Goal: Information Seeking & Learning: Learn about a topic

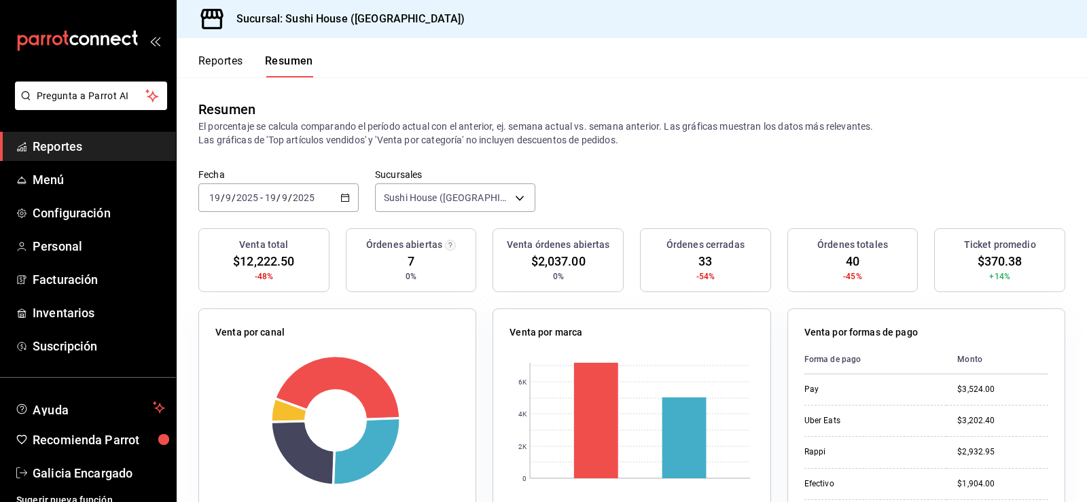
click at [103, 147] on span "Reportes" at bounding box center [99, 146] width 132 height 18
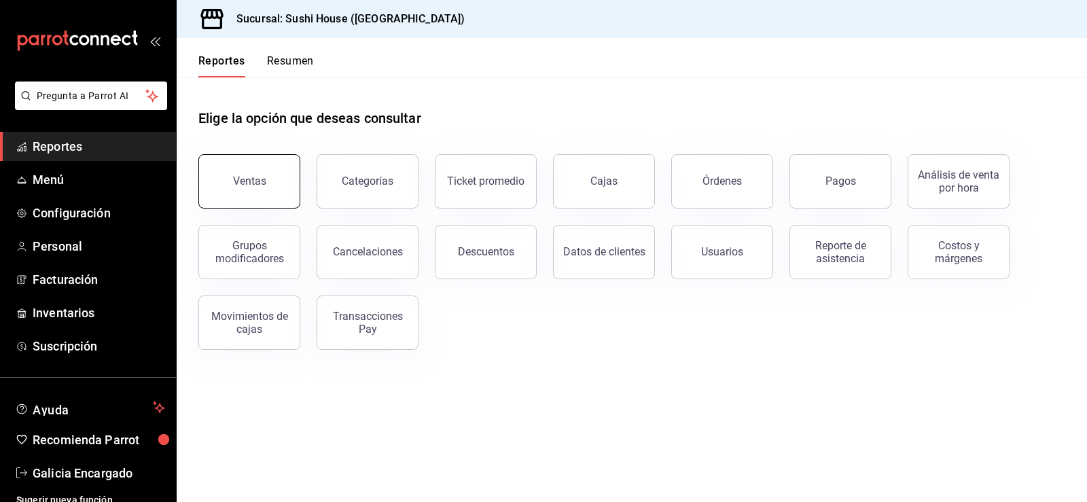
click at [255, 184] on div "Ventas" at bounding box center [249, 181] width 33 height 13
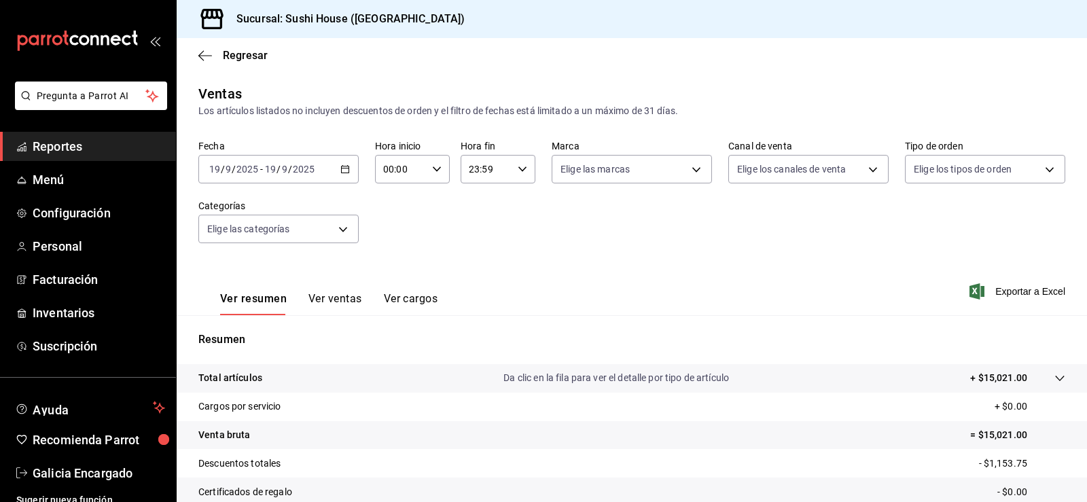
scroll to position [149, 0]
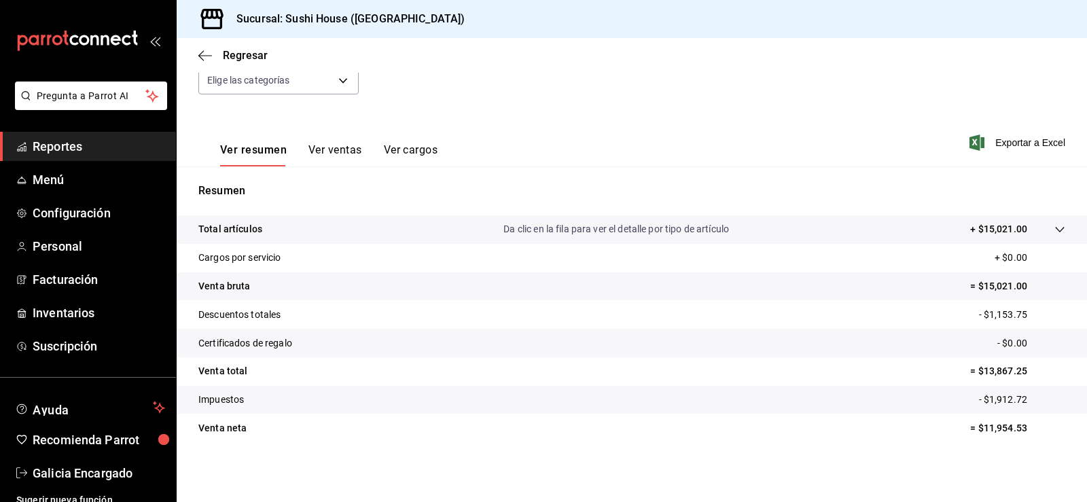
click at [56, 141] on span "Reportes" at bounding box center [99, 146] width 132 height 18
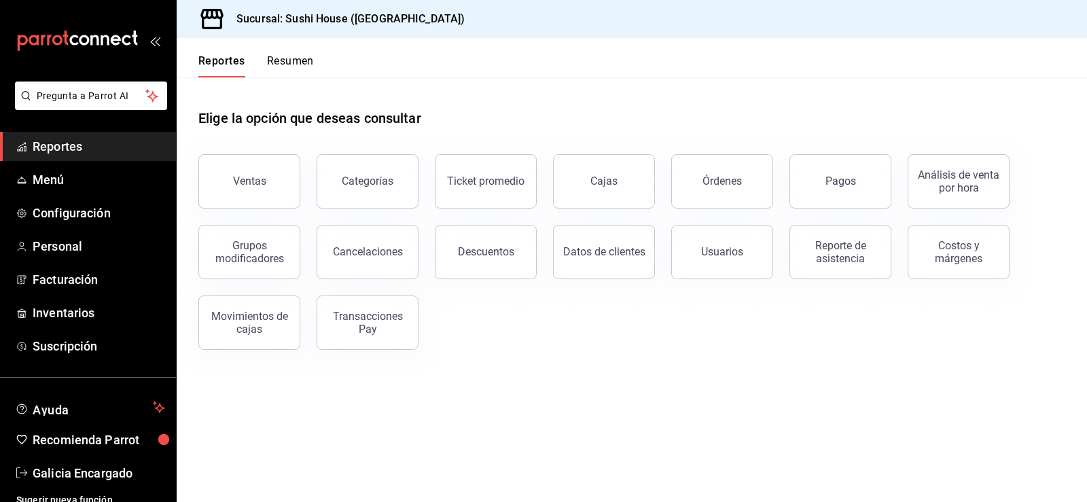
click at [299, 54] on button "Resumen" at bounding box center [290, 65] width 47 height 23
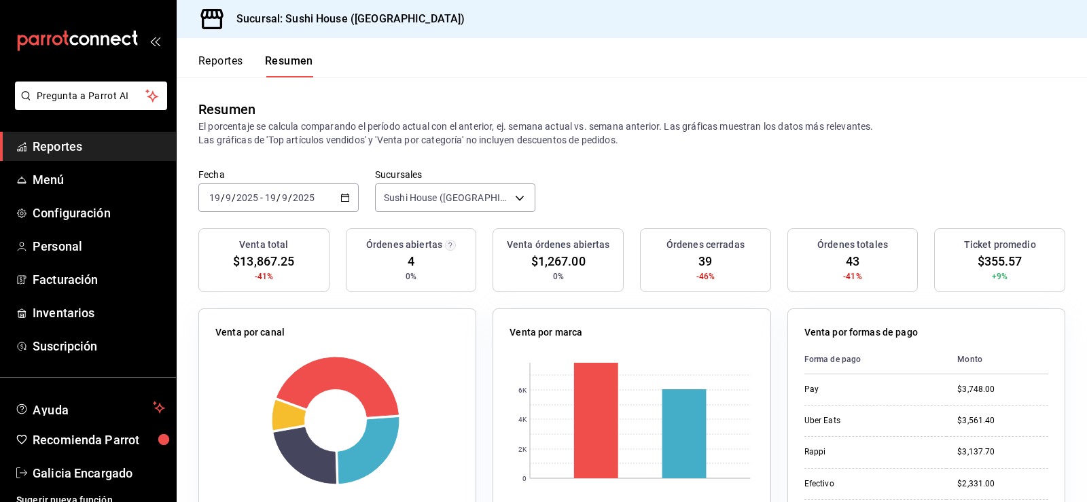
click at [71, 139] on span "Reportes" at bounding box center [99, 146] width 132 height 18
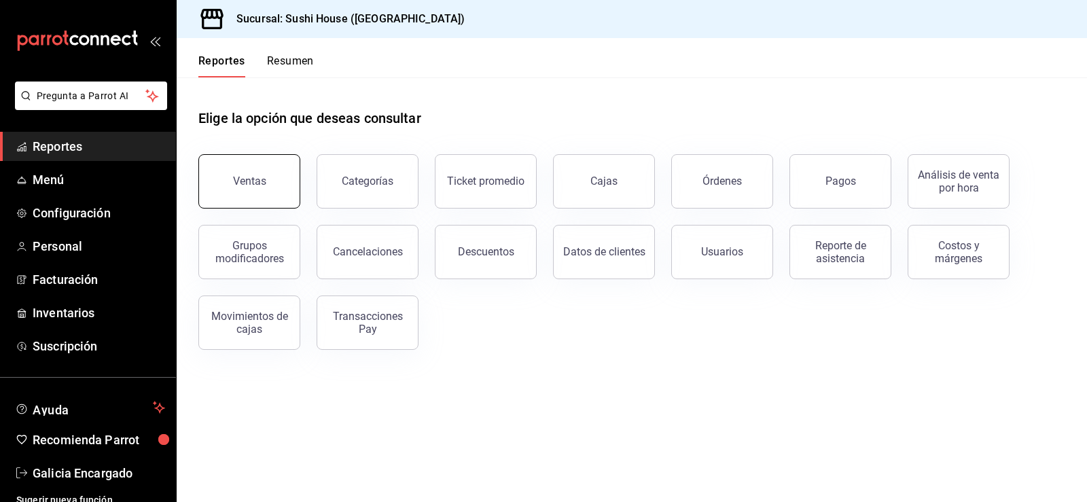
click at [217, 184] on button "Ventas" at bounding box center [249, 181] width 102 height 54
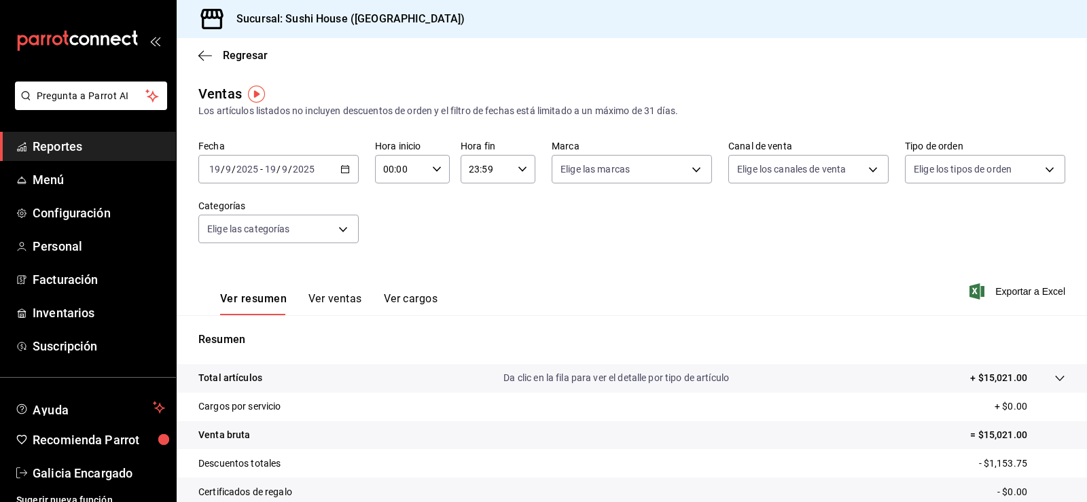
click at [46, 143] on span "Reportes" at bounding box center [99, 146] width 132 height 18
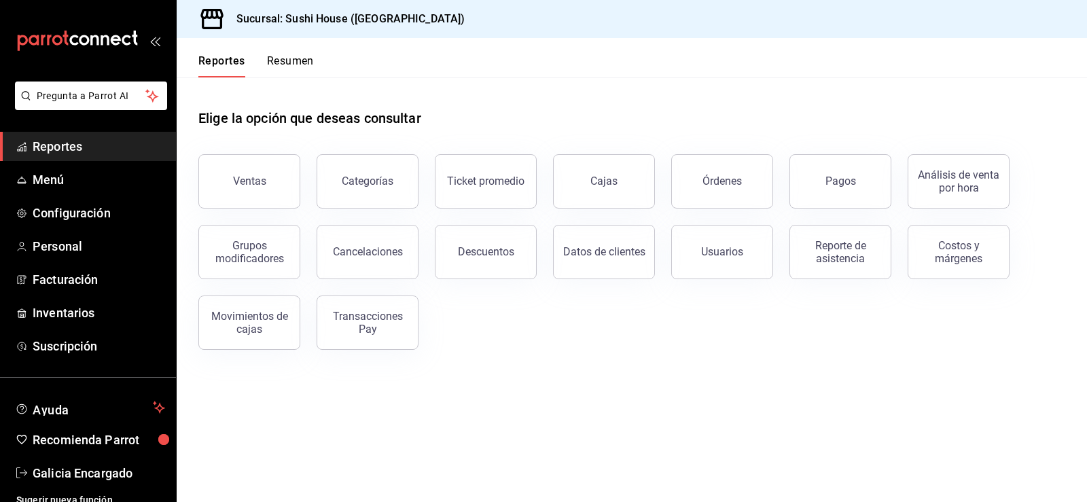
click at [292, 62] on button "Resumen" at bounding box center [290, 65] width 47 height 23
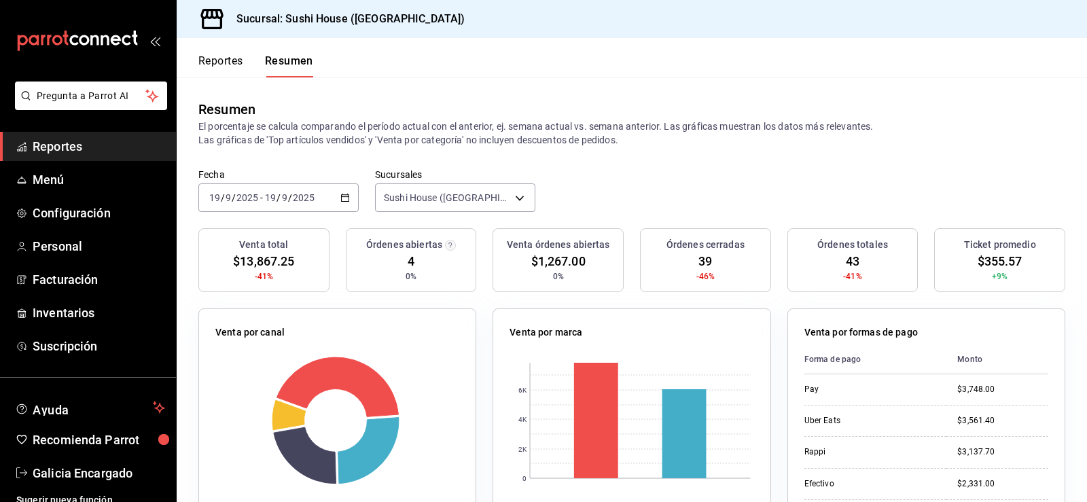
click at [102, 146] on span "Reportes" at bounding box center [99, 146] width 132 height 18
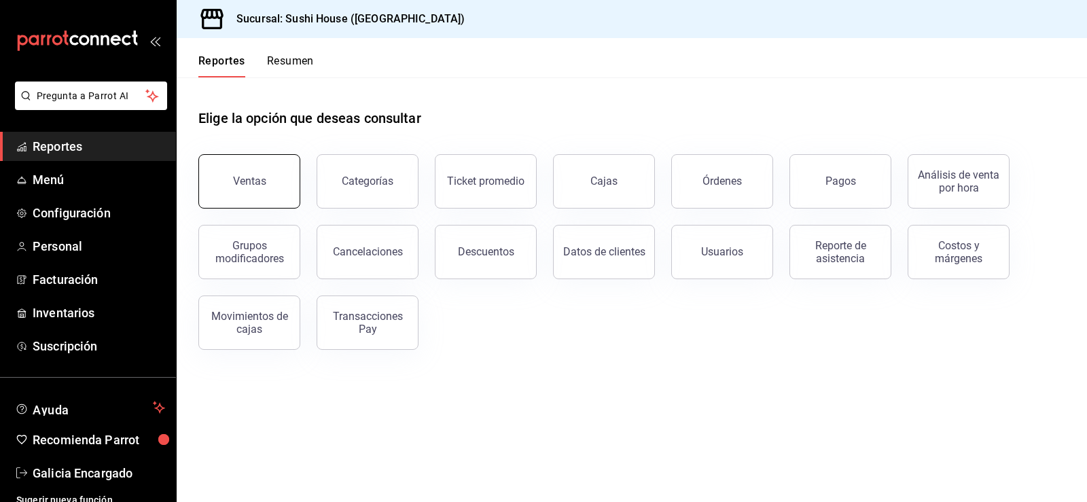
click at [226, 196] on button "Ventas" at bounding box center [249, 181] width 102 height 54
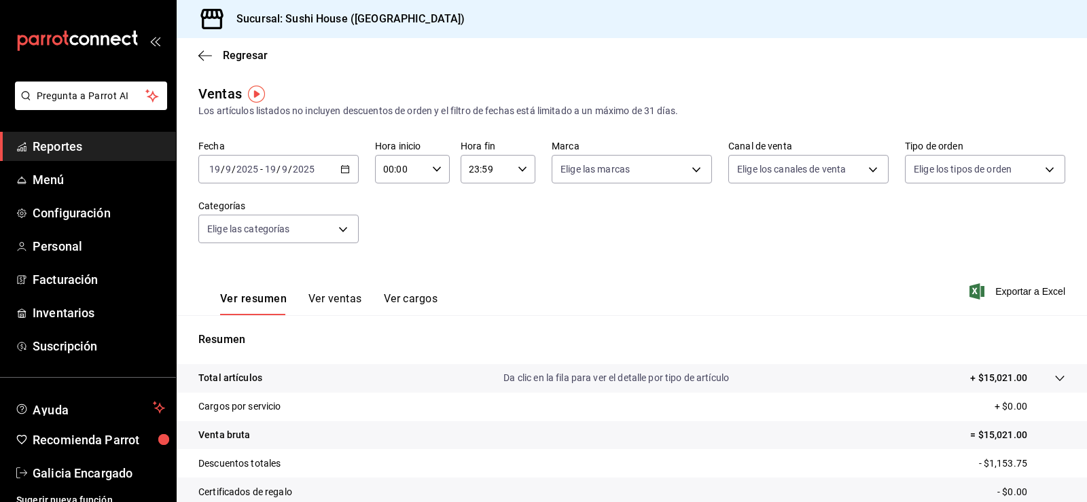
click at [76, 162] on ul "Reportes Menú Configuración Personal Facturación Inventarios Suscripción" at bounding box center [88, 246] width 176 height 229
click at [59, 140] on span "Reportes" at bounding box center [99, 146] width 132 height 18
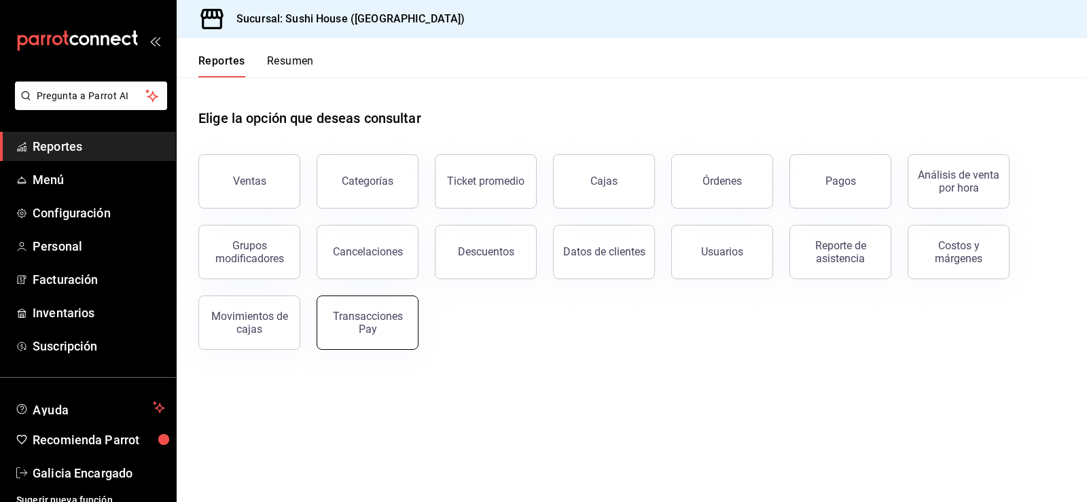
click at [391, 335] on button "Transacciones Pay" at bounding box center [368, 322] width 102 height 54
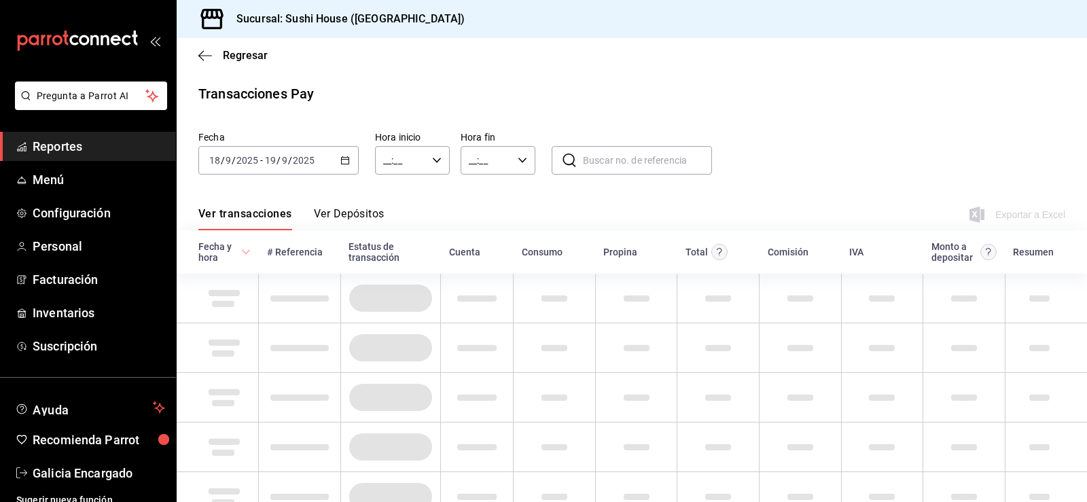
type input "00:00"
type input "23:59"
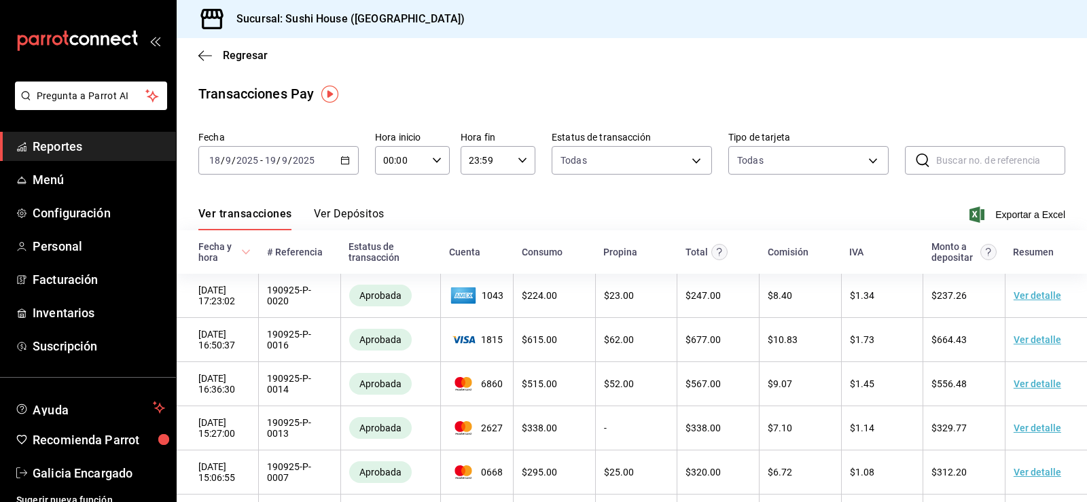
click at [340, 165] on div "[DATE] [DATE] - [DATE] [DATE]" at bounding box center [278, 160] width 160 height 29
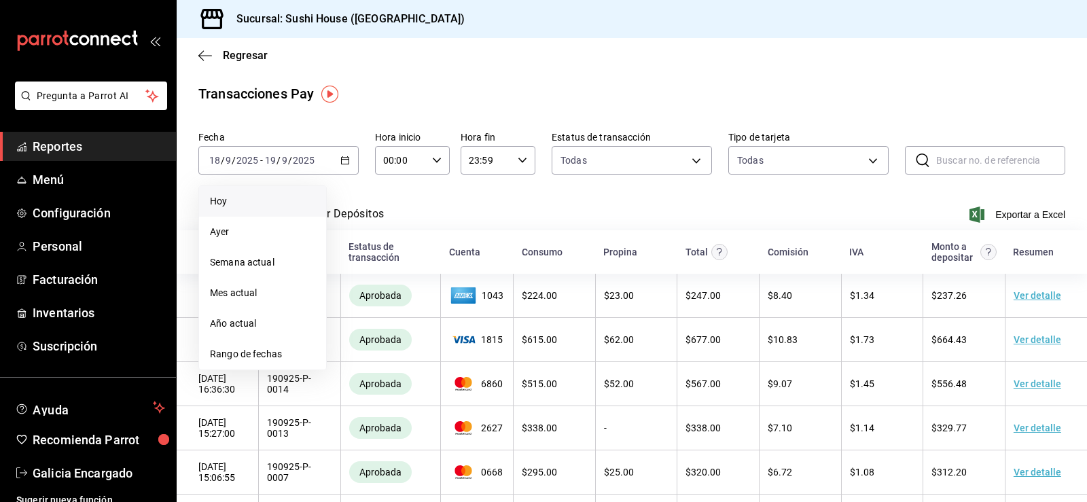
click at [226, 199] on span "Hoy" at bounding box center [262, 201] width 105 height 14
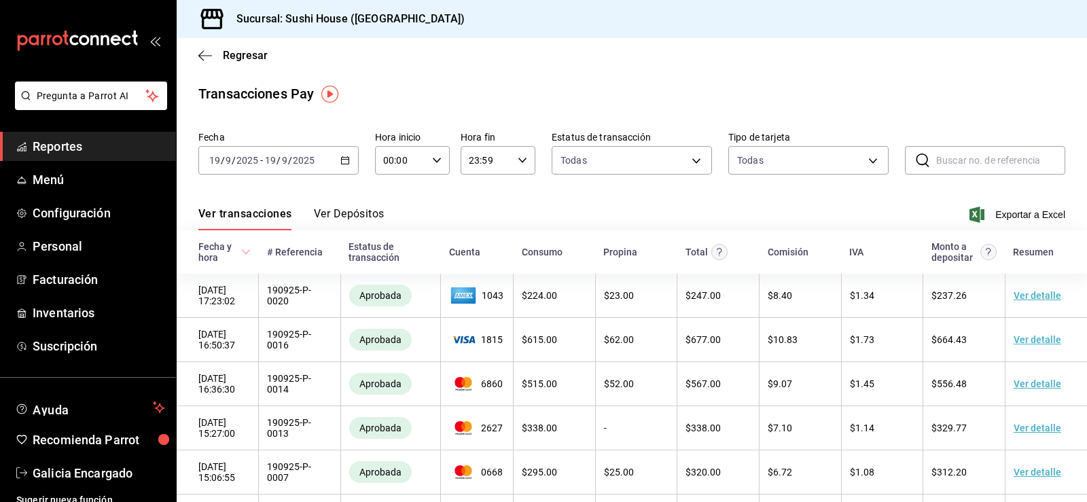
click at [113, 149] on span "Reportes" at bounding box center [99, 146] width 132 height 18
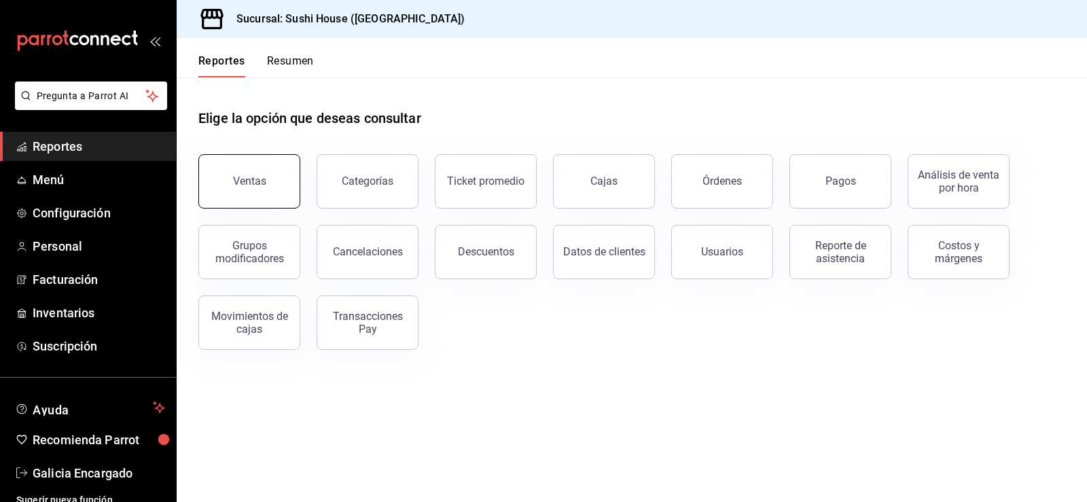
click at [240, 172] on button "Ventas" at bounding box center [249, 181] width 102 height 54
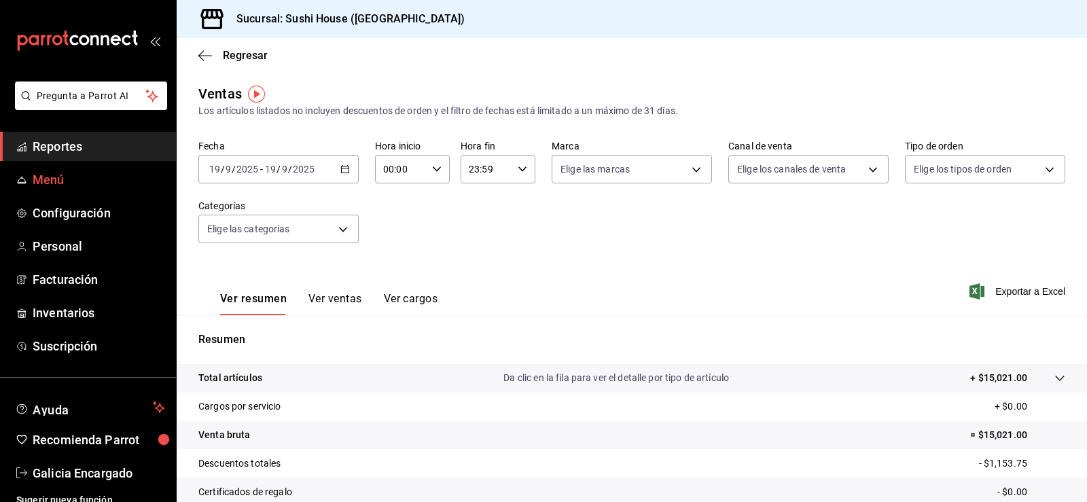
drag, startPoint x: 57, startPoint y: 152, endPoint x: 157, endPoint y: 184, distance: 104.8
click at [58, 152] on span "Reportes" at bounding box center [99, 146] width 132 height 18
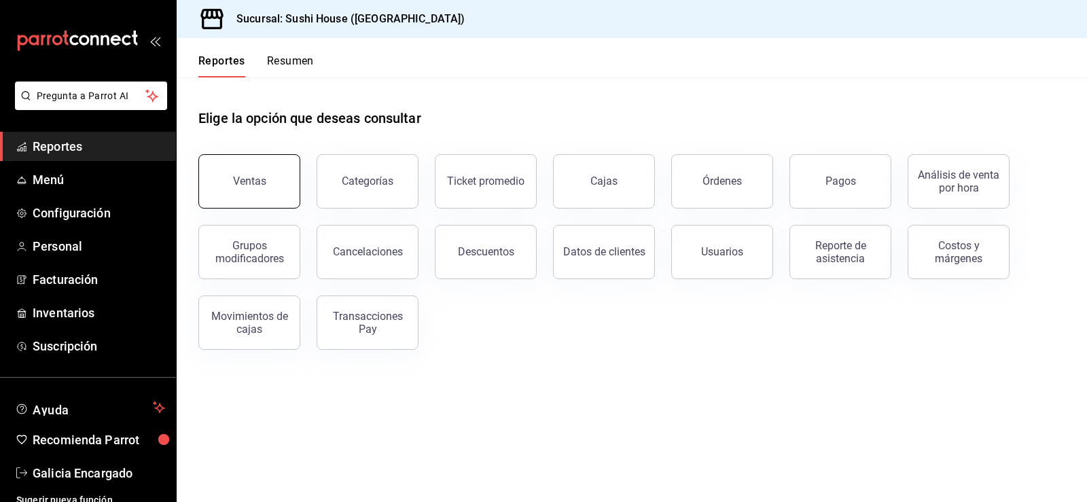
click at [223, 185] on button "Ventas" at bounding box center [249, 181] width 102 height 54
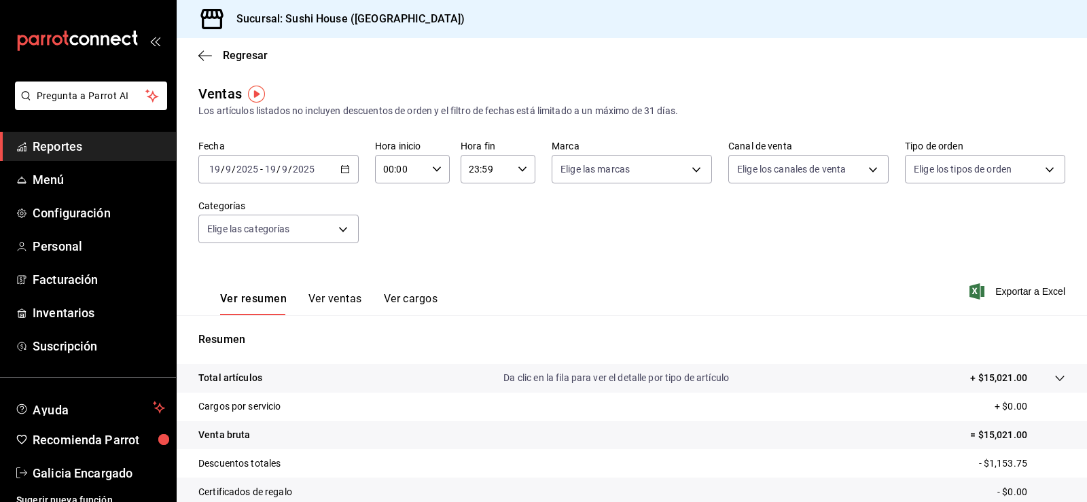
click at [88, 141] on span "Reportes" at bounding box center [99, 146] width 132 height 18
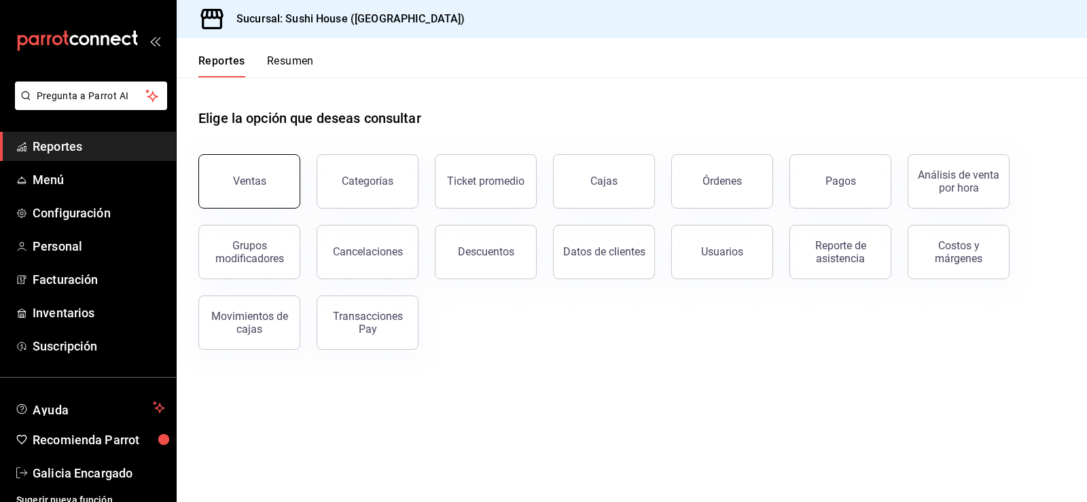
click at [216, 192] on button "Ventas" at bounding box center [249, 181] width 102 height 54
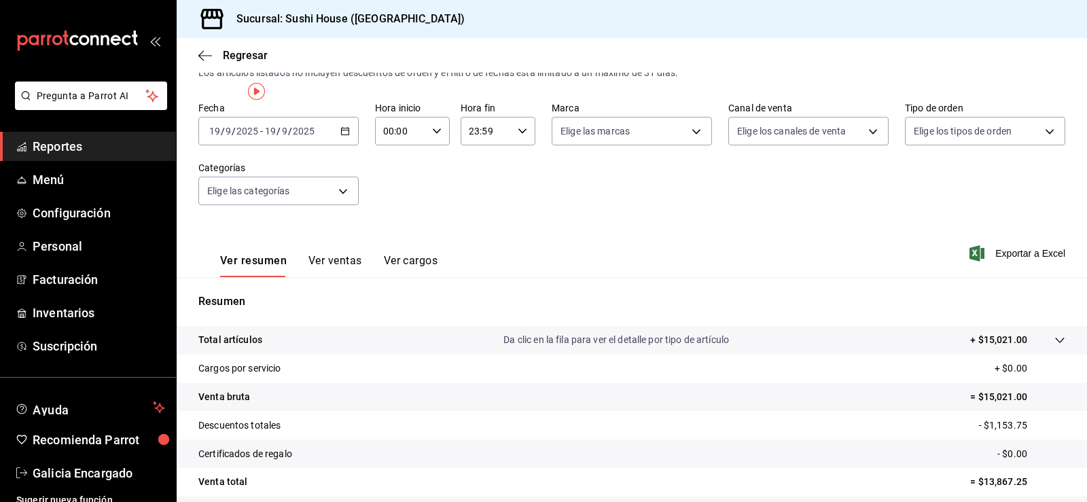
scroll to position [149, 0]
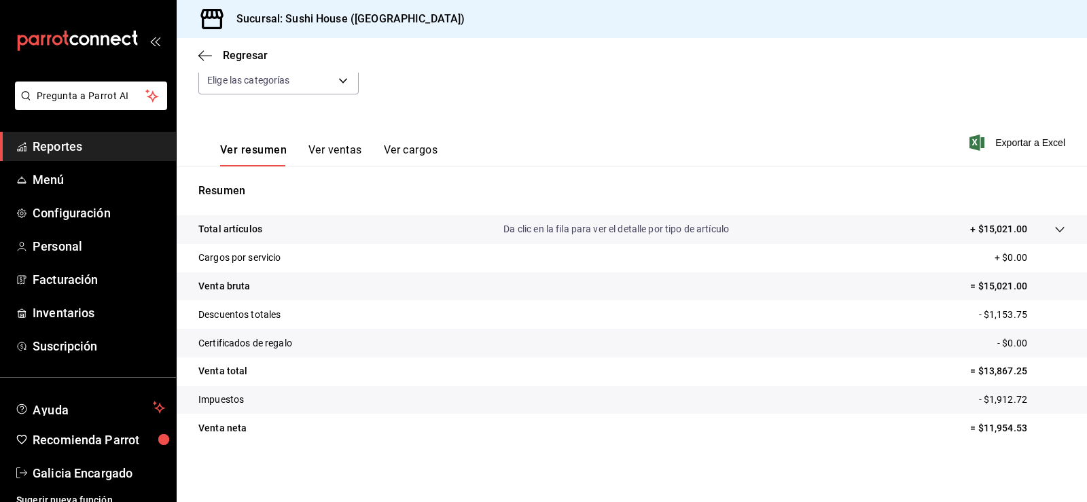
click at [88, 150] on span "Reportes" at bounding box center [99, 146] width 132 height 18
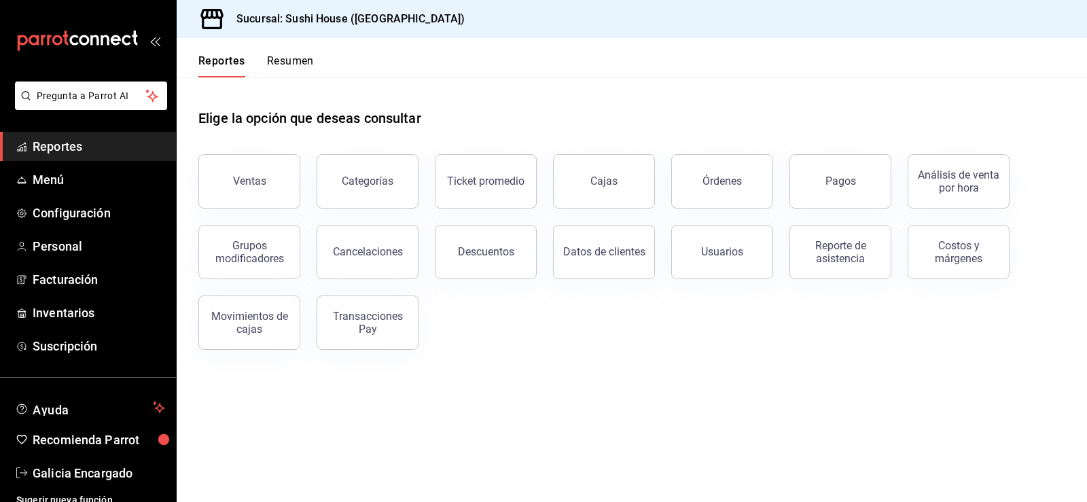
click at [289, 60] on button "Resumen" at bounding box center [290, 65] width 47 height 23
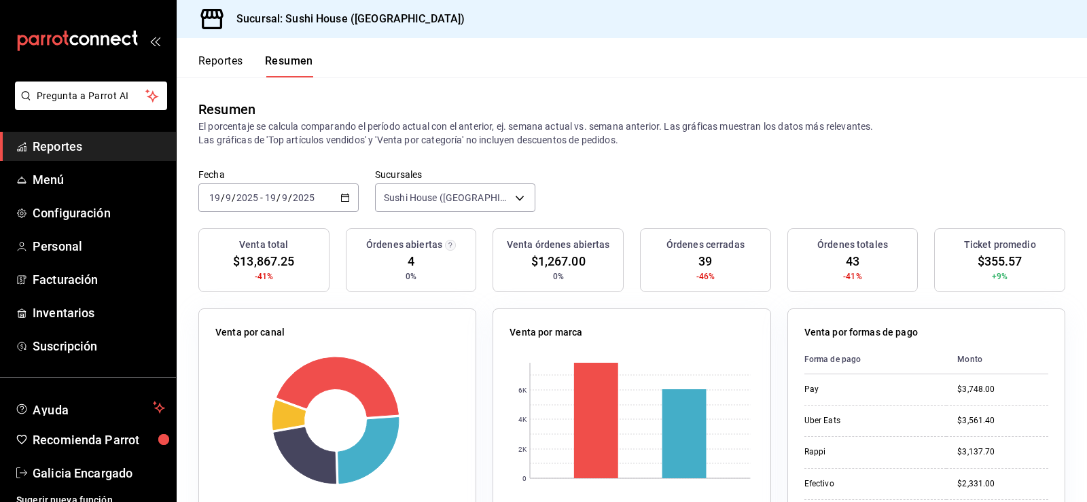
click at [65, 127] on li "Pregunta a Parrot AI" at bounding box center [87, 107] width 165 height 50
click at [69, 143] on span "Reportes" at bounding box center [99, 146] width 132 height 18
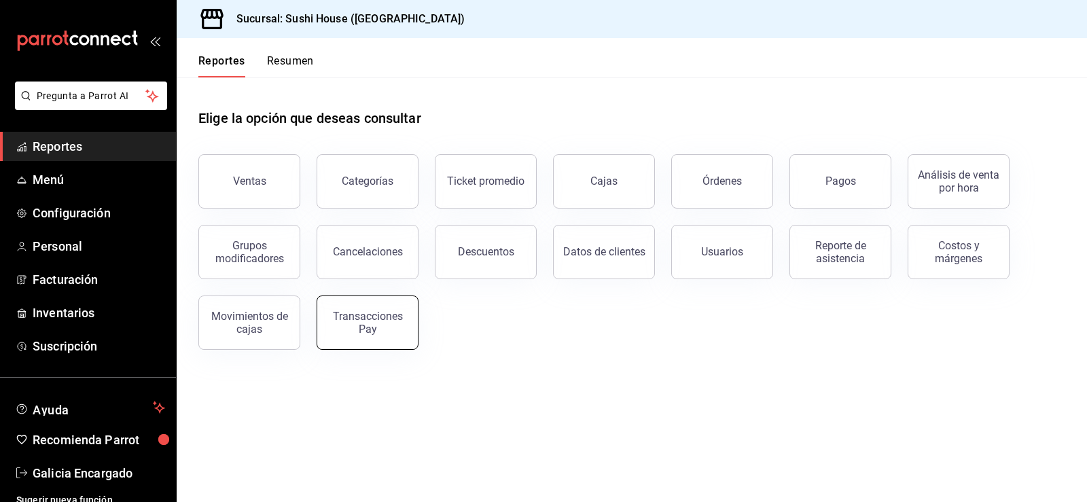
click at [364, 338] on button "Transacciones Pay" at bounding box center [368, 322] width 102 height 54
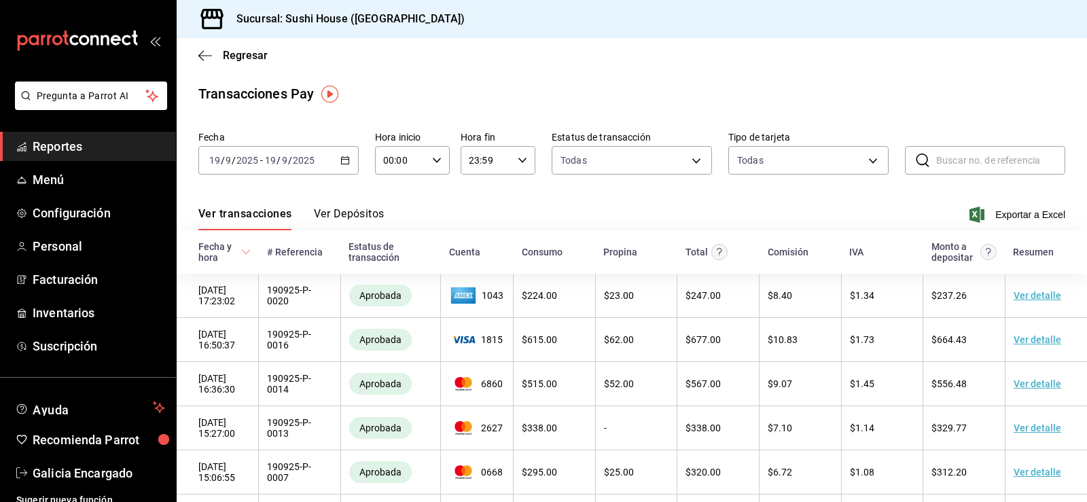
click at [339, 166] on div "[DATE] [DATE] - [DATE] [DATE]" at bounding box center [278, 160] width 160 height 29
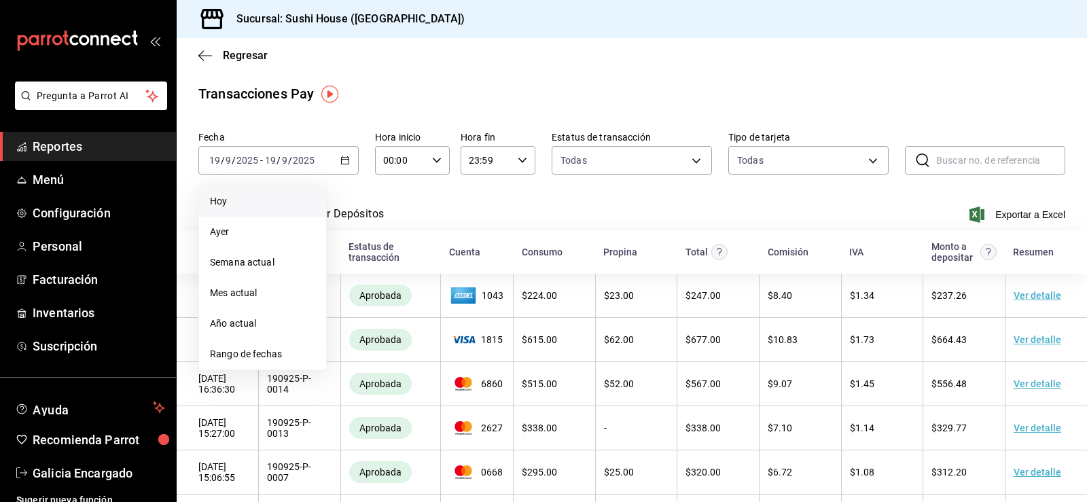
click at [263, 200] on span "Hoy" at bounding box center [262, 201] width 105 height 14
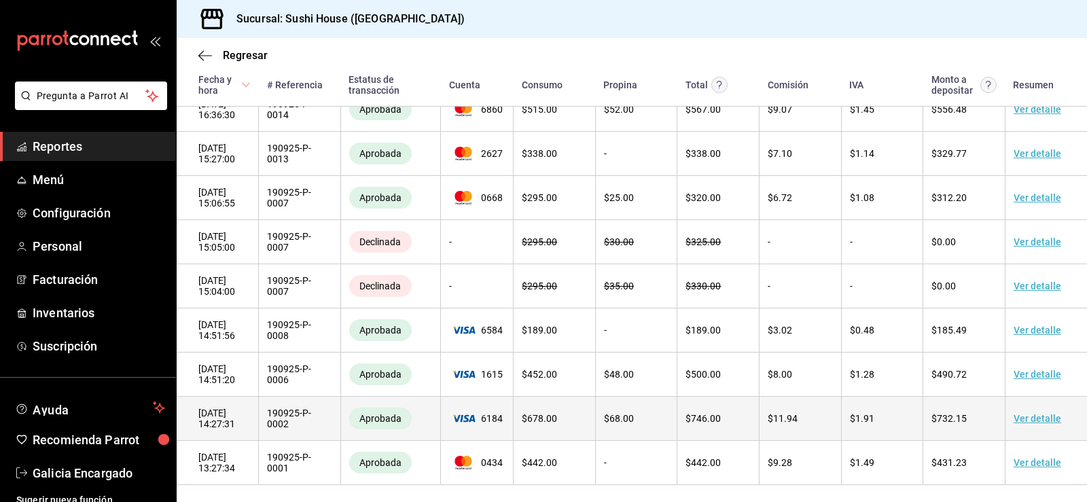
scroll to position [321, 0]
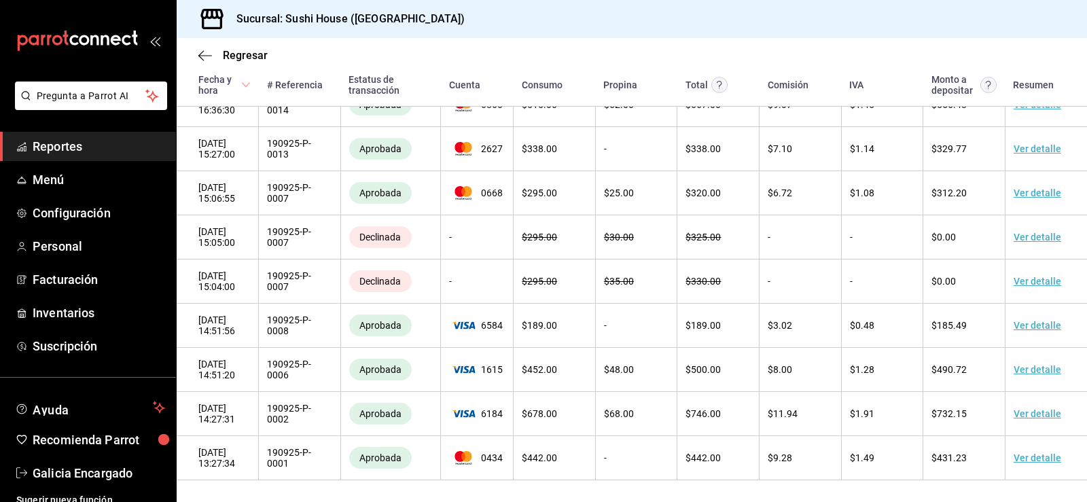
click at [93, 147] on span "Reportes" at bounding box center [99, 146] width 132 height 18
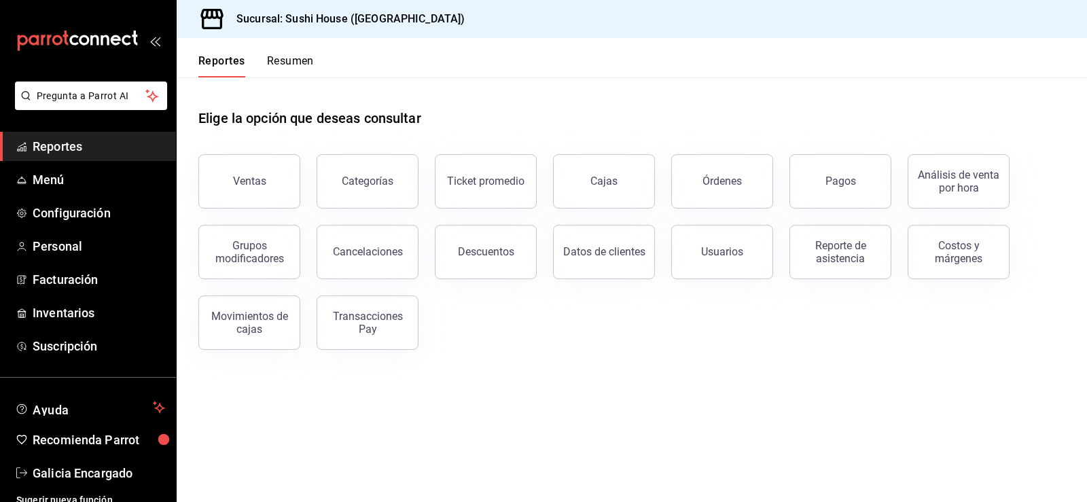
click at [58, 139] on span "Reportes" at bounding box center [99, 146] width 132 height 18
click at [226, 193] on button "Ventas" at bounding box center [249, 181] width 102 height 54
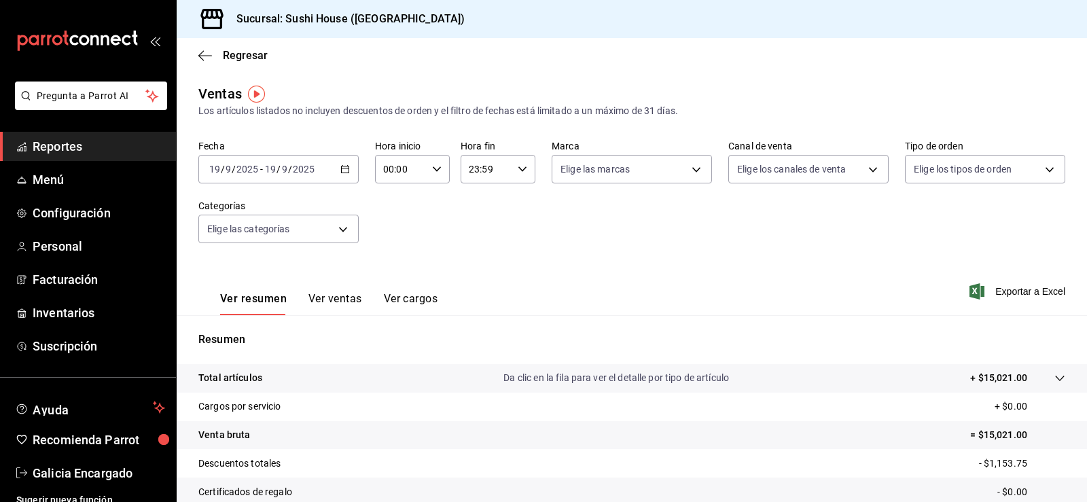
click at [62, 151] on span "Reportes" at bounding box center [99, 146] width 132 height 18
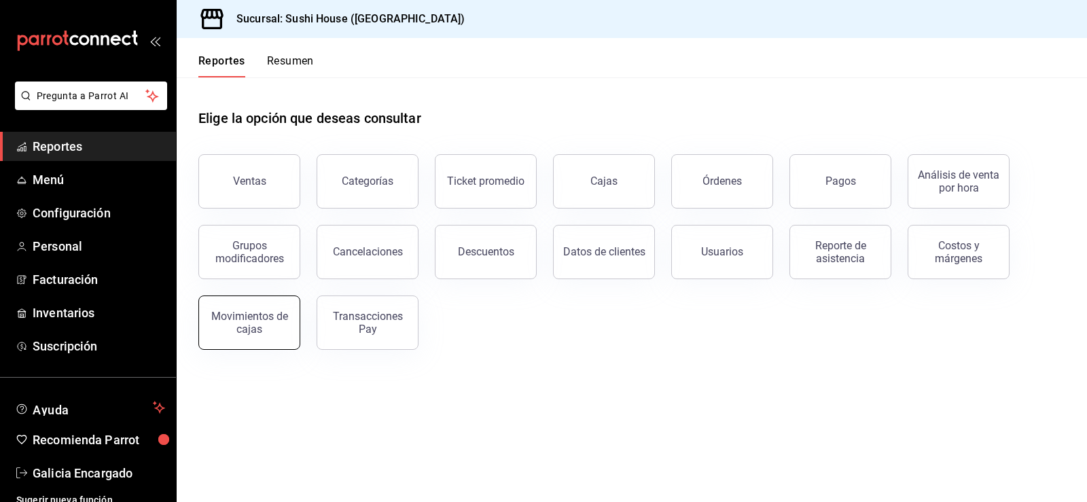
click at [274, 315] on div "Movimientos de cajas" at bounding box center [249, 323] width 84 height 26
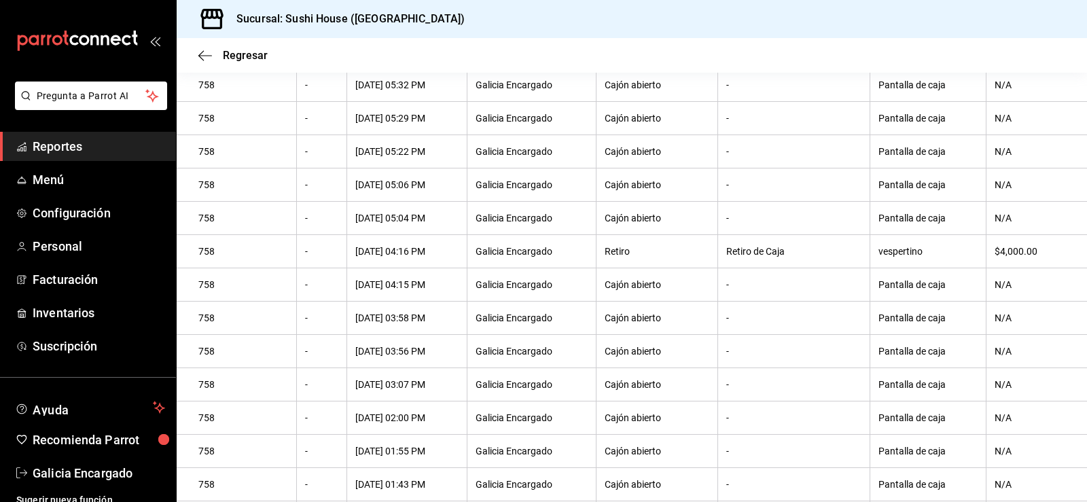
scroll to position [8, 0]
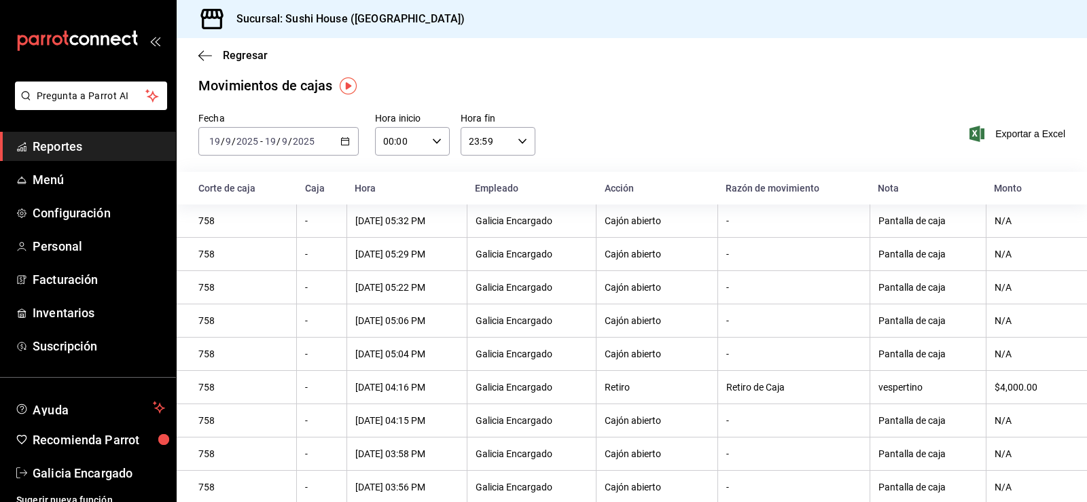
click at [95, 141] on span "Reportes" at bounding box center [99, 146] width 132 height 18
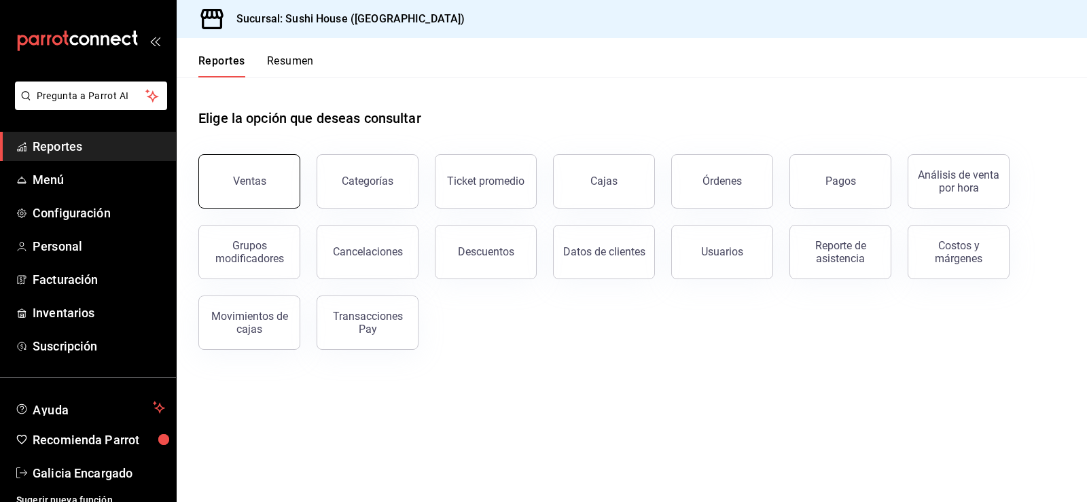
click at [249, 176] on div "Ventas" at bounding box center [249, 181] width 33 height 13
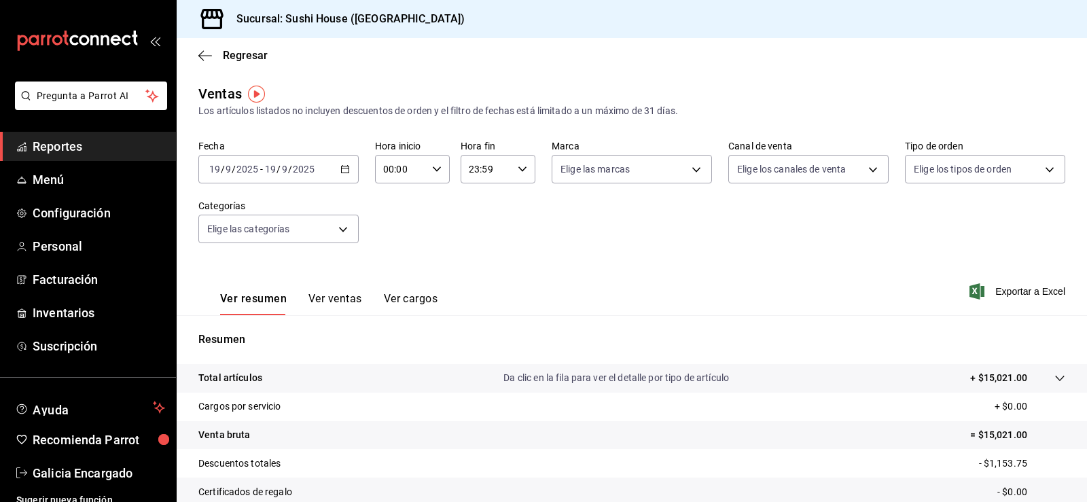
click at [52, 148] on span "Reportes" at bounding box center [99, 146] width 132 height 18
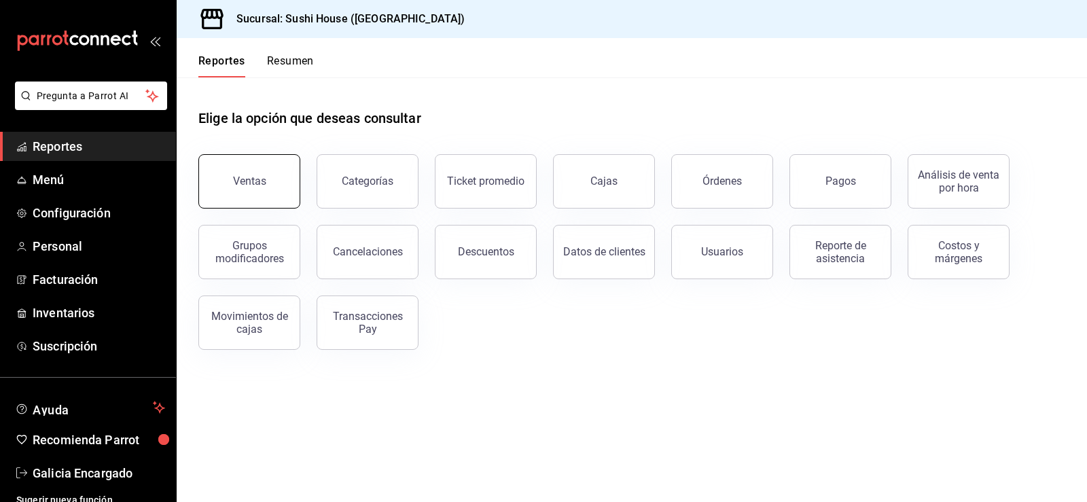
click at [238, 177] on div "Ventas" at bounding box center [249, 181] width 33 height 13
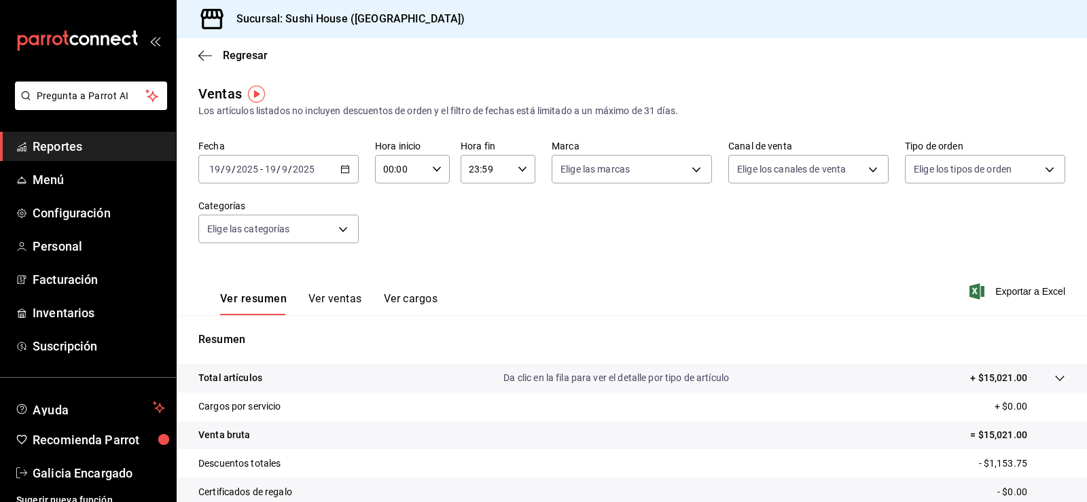
click at [121, 143] on span "Reportes" at bounding box center [99, 146] width 132 height 18
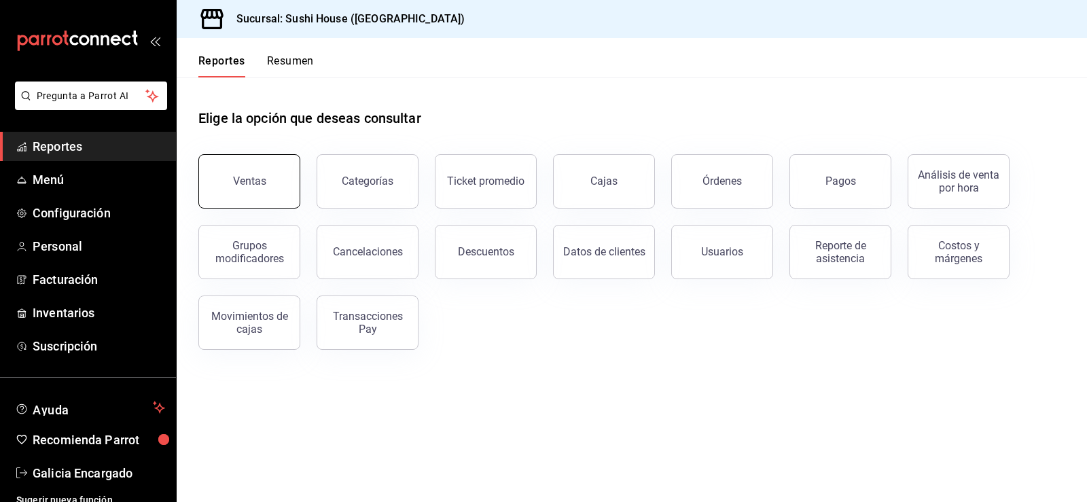
click at [223, 164] on button "Ventas" at bounding box center [249, 181] width 102 height 54
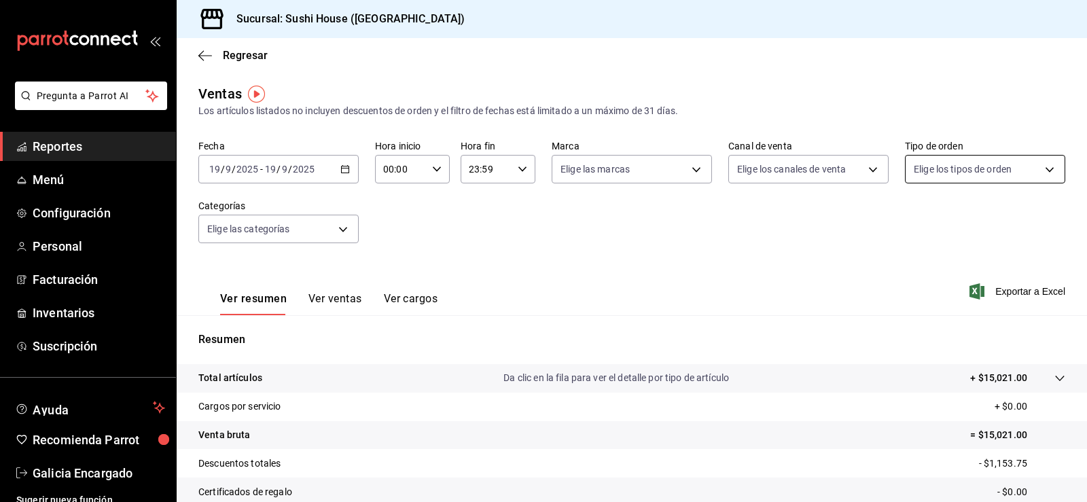
click at [969, 177] on body "Pregunta a Parrot AI Reportes Menú Configuración Personal Facturación Inventari…" at bounding box center [543, 251] width 1087 height 502
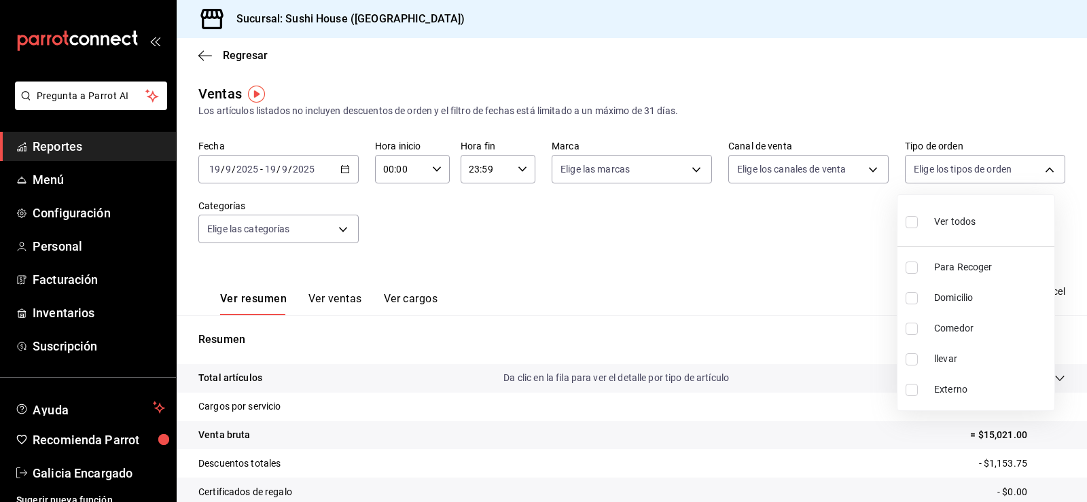
click at [908, 275] on li "Para Recoger" at bounding box center [975, 267] width 157 height 31
type input "9d316b26-ed3c-41d9-ac2e-659a84dac7c1"
checkbox input "true"
click at [912, 305] on li "Domicilio" at bounding box center [975, 298] width 157 height 31
type input "9d316b26-ed3c-41d9-ac2e-659a84dac7c1,c813e250-a487-4472-927d-f84c1c5aa0d0"
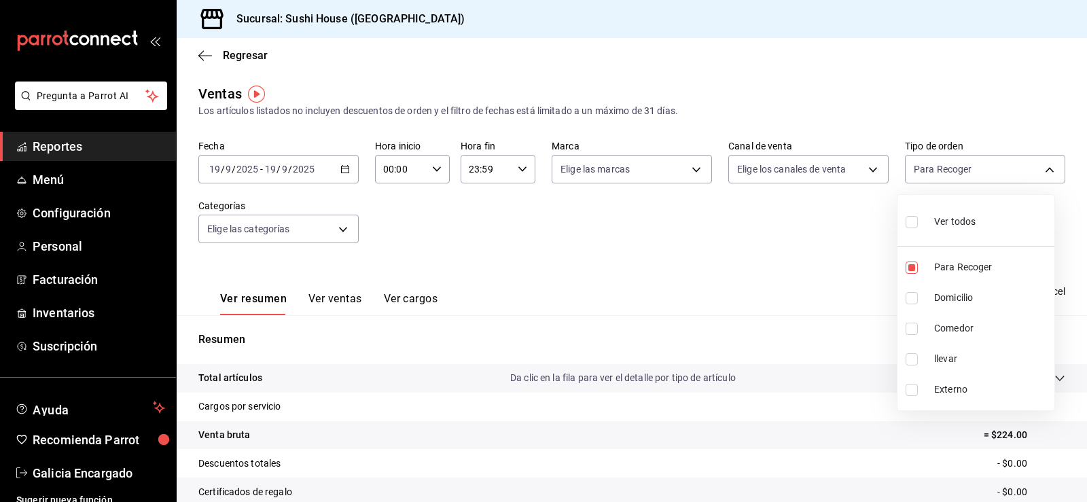
checkbox input "true"
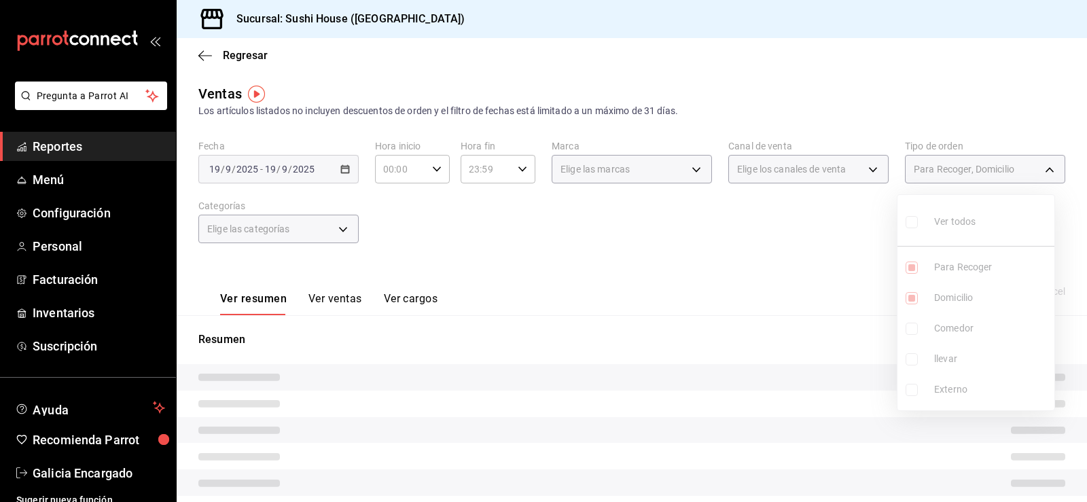
click at [912, 326] on input "checkbox" at bounding box center [911, 329] width 12 height 12
checkbox input "true"
type input "9d316b26-ed3c-41d9-ac2e-659a84dac7c1,c813e250-a487-4472-927d-f84c1c5aa0d0,53da9…"
click at [912, 357] on input "checkbox" at bounding box center [911, 359] width 12 height 12
checkbox input "true"
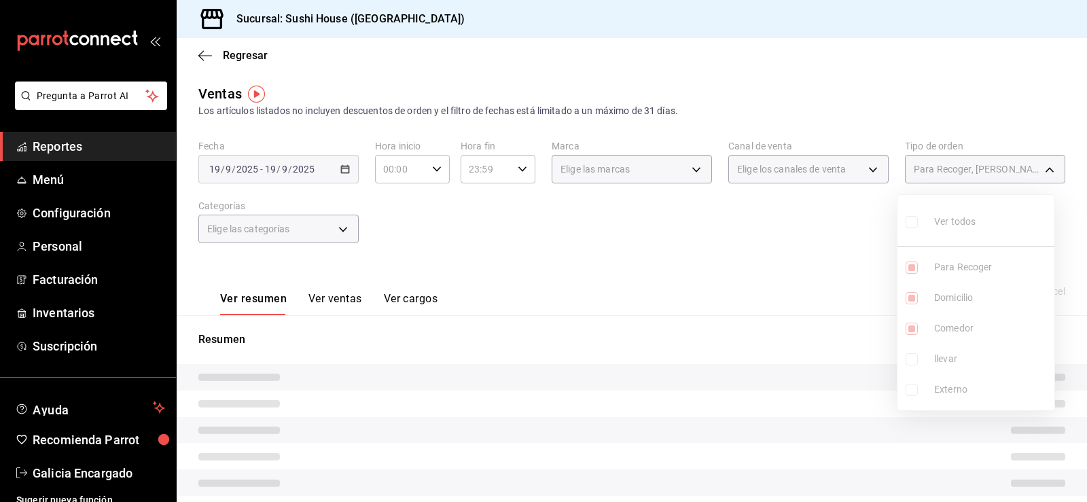
type input "9d316b26-ed3c-41d9-ac2e-659a84dac7c1,c813e250-a487-4472-927d-f84c1c5aa0d0,53da9…"
click at [788, 366] on div at bounding box center [543, 251] width 1087 height 502
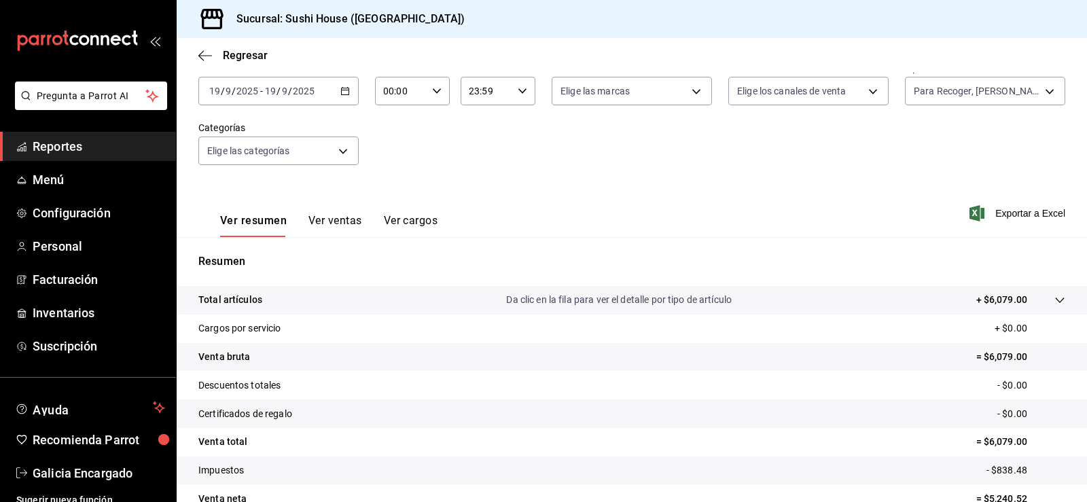
scroll to position [149, 0]
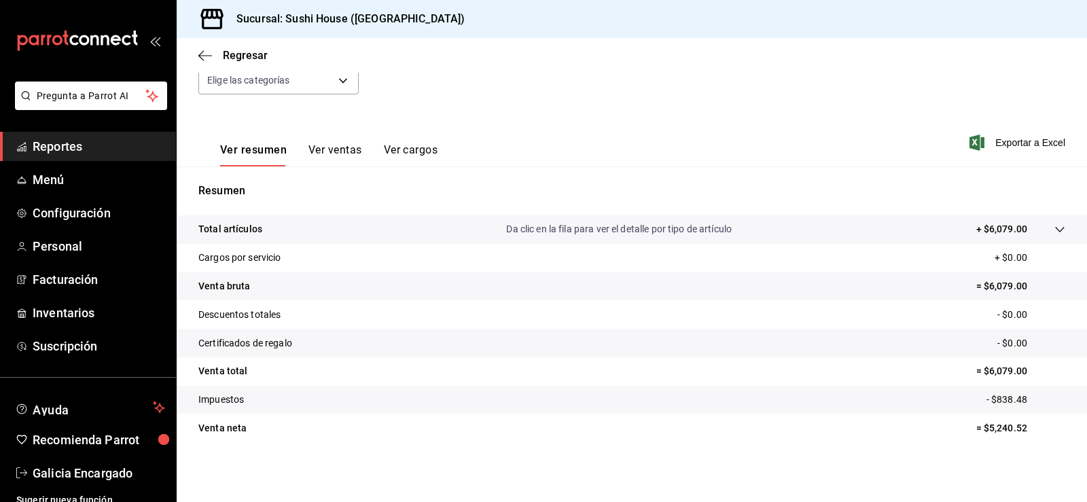
click at [109, 135] on link "Reportes" at bounding box center [88, 146] width 176 height 29
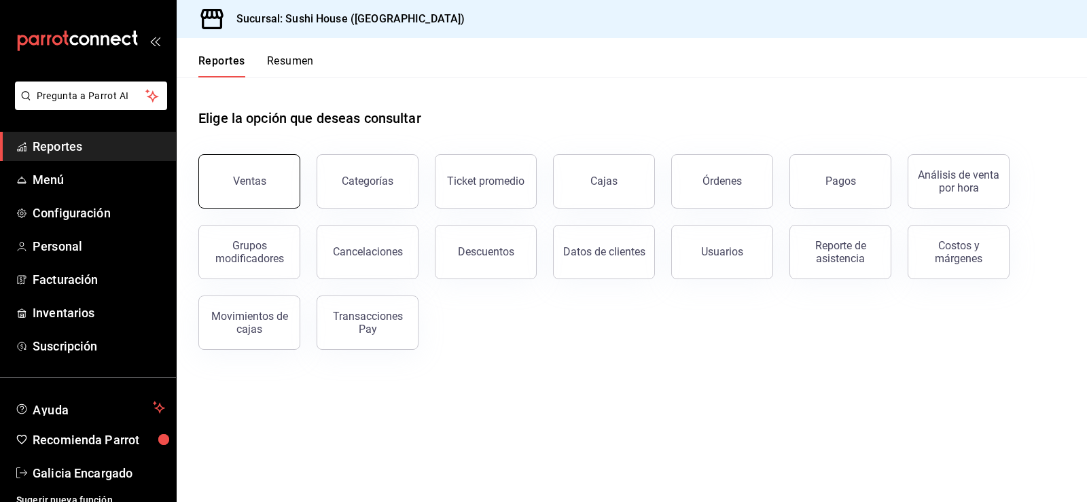
click at [257, 183] on div "Ventas" at bounding box center [249, 181] width 33 height 13
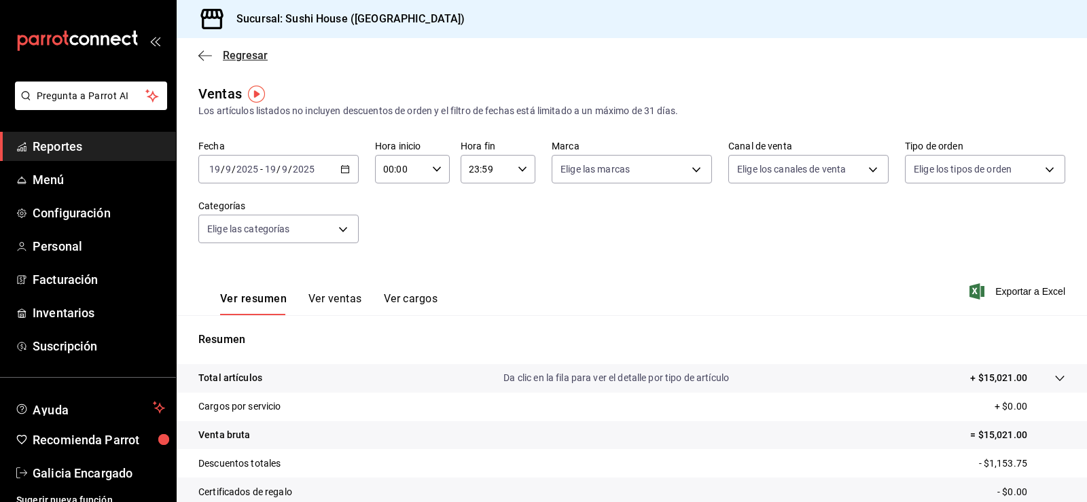
click at [245, 58] on span "Regresar" at bounding box center [245, 55] width 45 height 13
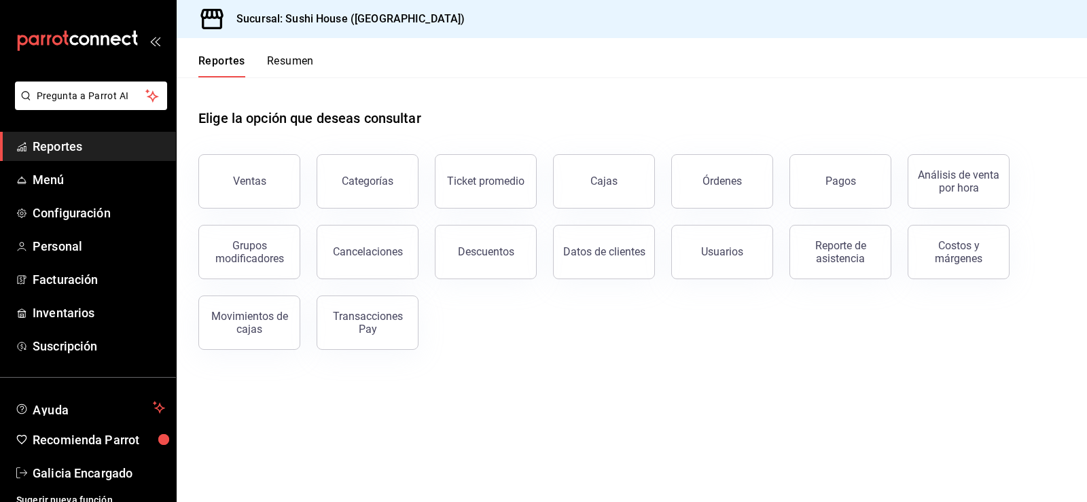
click at [279, 71] on button "Resumen" at bounding box center [290, 65] width 47 height 23
